Goal: Task Accomplishment & Management: Manage account settings

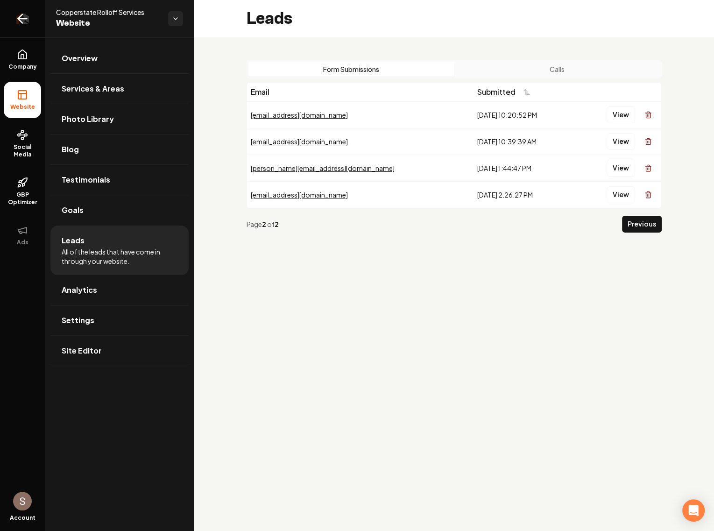
click at [24, 23] on icon "Return to dashboard" at bounding box center [22, 18] width 15 height 15
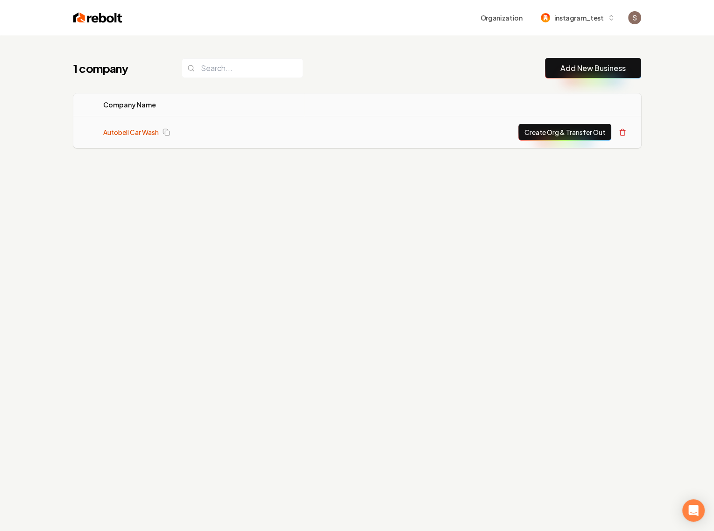
click at [124, 129] on link "Autobell Car Wash" at bounding box center [131, 132] width 56 height 9
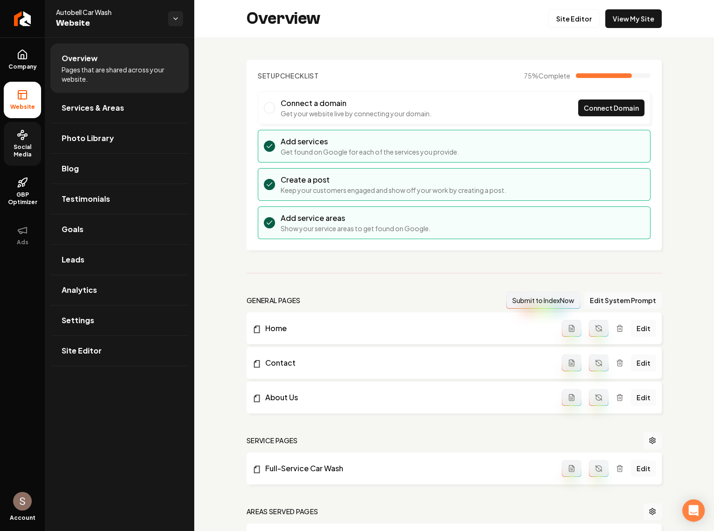
click at [14, 122] on link "Social Media" at bounding box center [22, 144] width 37 height 44
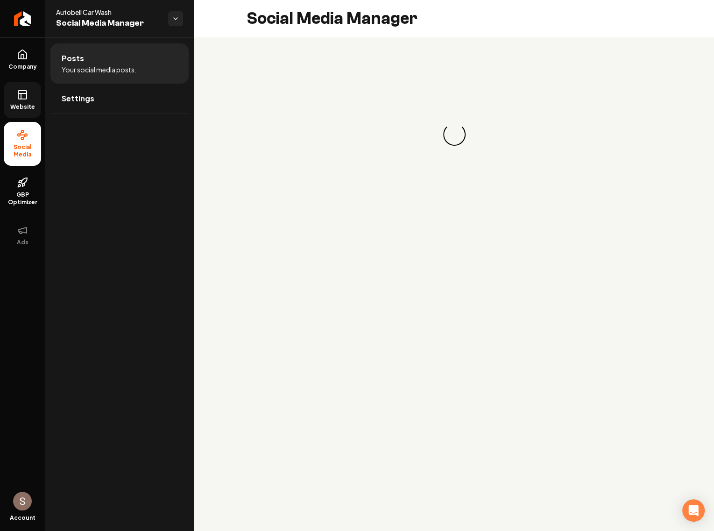
click at [24, 99] on rect at bounding box center [22, 95] width 8 height 8
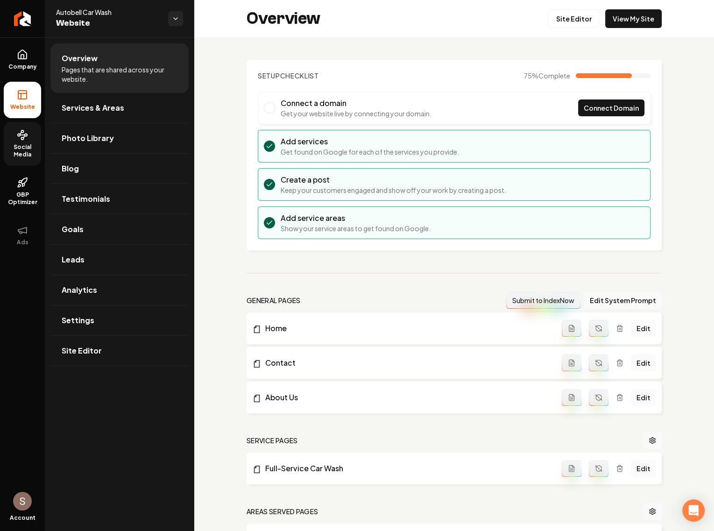
click at [23, 151] on span "Social Media" at bounding box center [22, 150] width 37 height 15
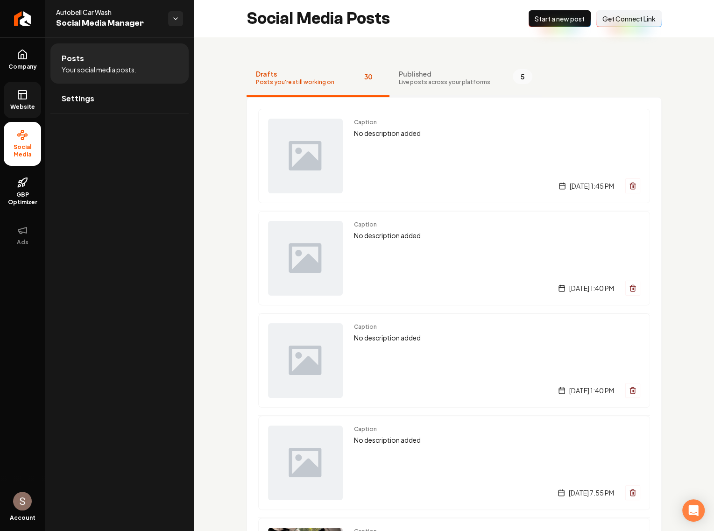
click at [399, 78] on span "Published" at bounding box center [445, 73] width 92 height 9
